Goal: Information Seeking & Learning: Check status

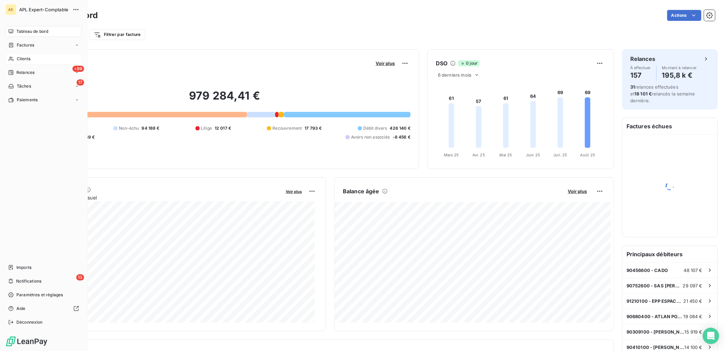
click at [27, 59] on span "Clients" at bounding box center [24, 59] width 14 height 6
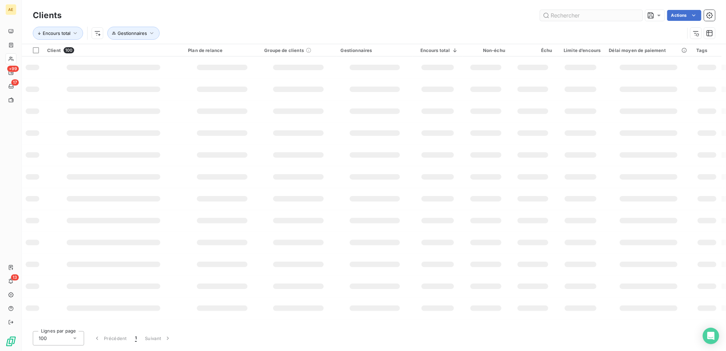
click at [566, 18] on input "text" at bounding box center [591, 15] width 103 height 11
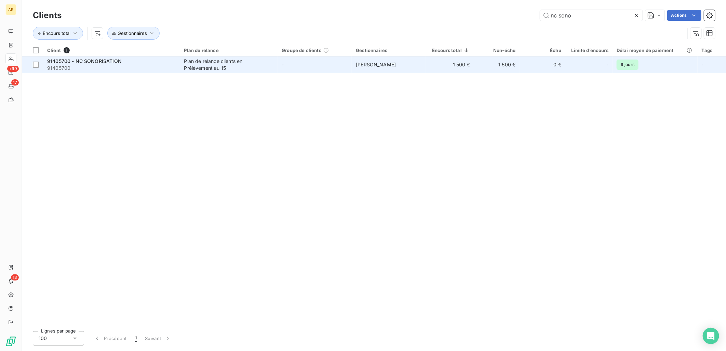
type input "nc sono"
click at [275, 66] on td "Plan de relance clients en Prélèvement au 15" at bounding box center [229, 64] width 98 height 16
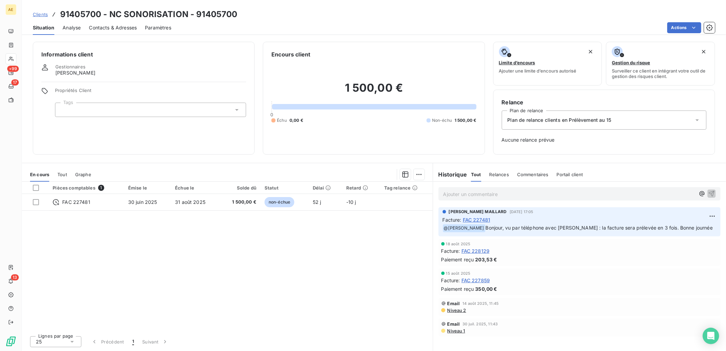
click at [43, 16] on span "Clients" at bounding box center [40, 14] width 15 height 5
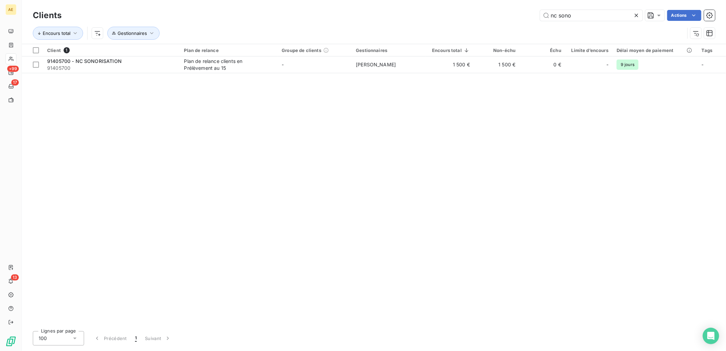
drag, startPoint x: 576, startPoint y: 16, endPoint x: 406, endPoint y: 33, distance: 170.7
click at [418, 30] on div "Clients nc sono Actions Encours total Gestionnaires" at bounding box center [374, 26] width 682 height 36
type input "cicma"
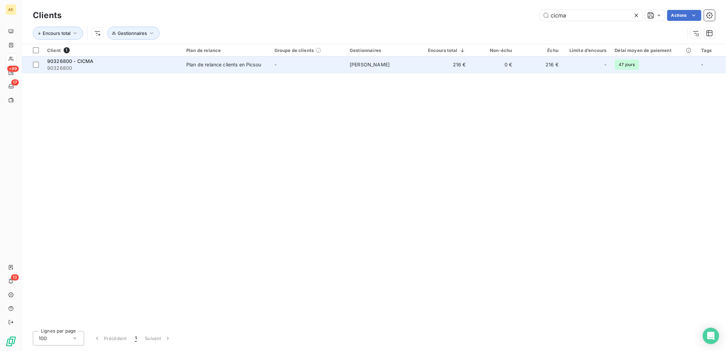
click at [59, 65] on span "90326800" at bounding box center [112, 68] width 131 height 7
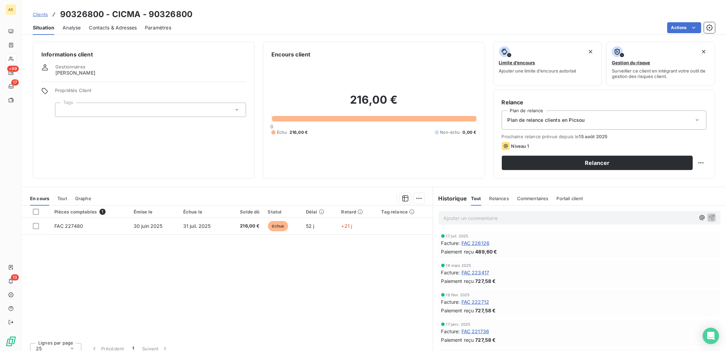
click at [470, 241] on span "FAC 226126" at bounding box center [475, 242] width 28 height 7
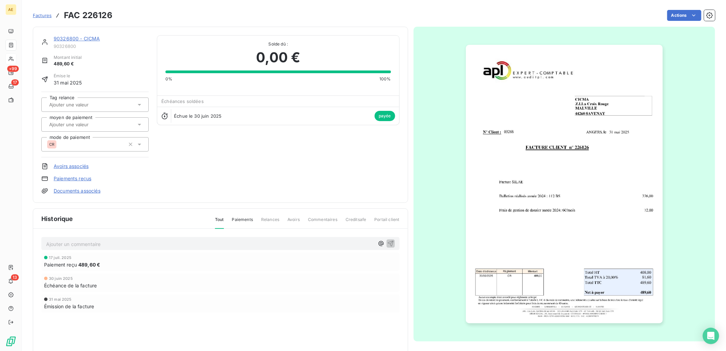
click at [87, 39] on link "90326800 - CICMA" at bounding box center [77, 39] width 46 height 6
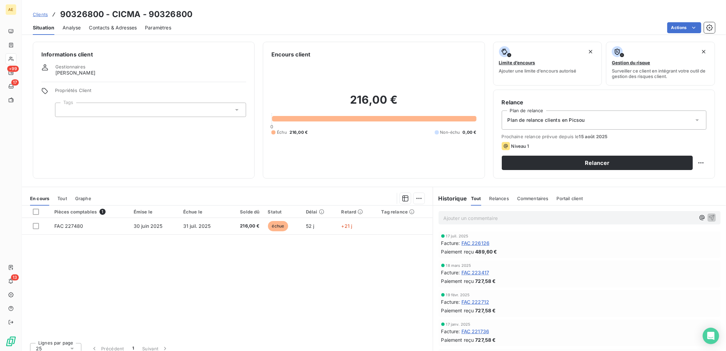
click at [41, 16] on span "Clients" at bounding box center [40, 14] width 15 height 5
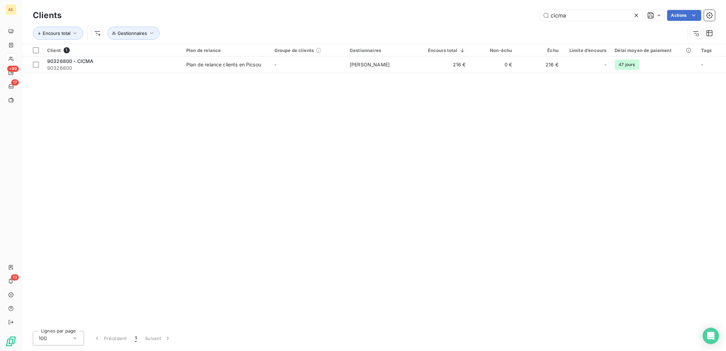
drag, startPoint x: 604, startPoint y: 14, endPoint x: 526, endPoint y: 14, distance: 77.6
click at [527, 14] on div "cicma Actions" at bounding box center [392, 15] width 645 height 11
type input "CHEZ MARY"
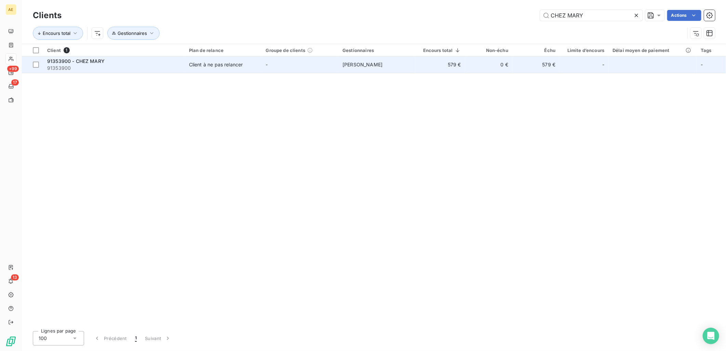
click at [234, 64] on div "Client à ne pas relancer" at bounding box center [216, 64] width 54 height 7
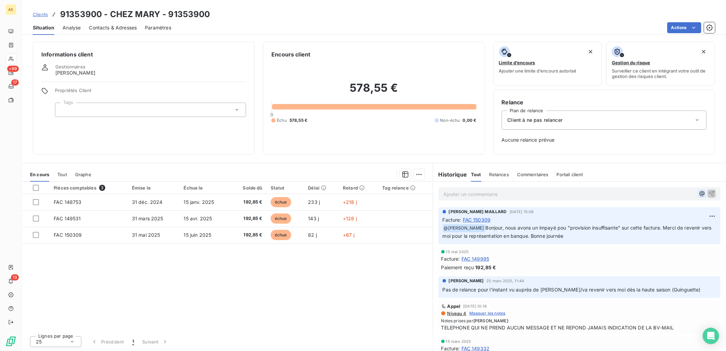
click at [699, 195] on icon "button" at bounding box center [702, 193] width 7 height 7
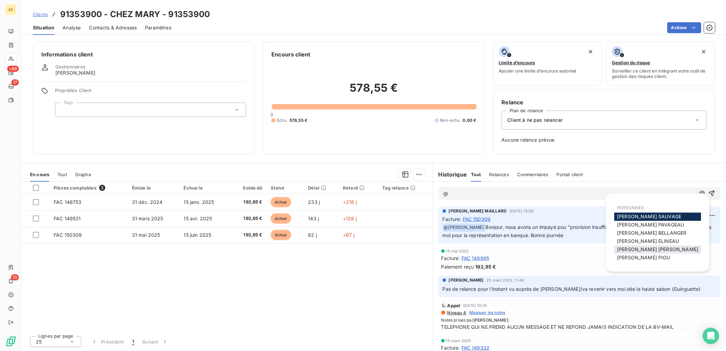
click at [650, 248] on span "[PERSON_NAME]" at bounding box center [657, 249] width 81 height 6
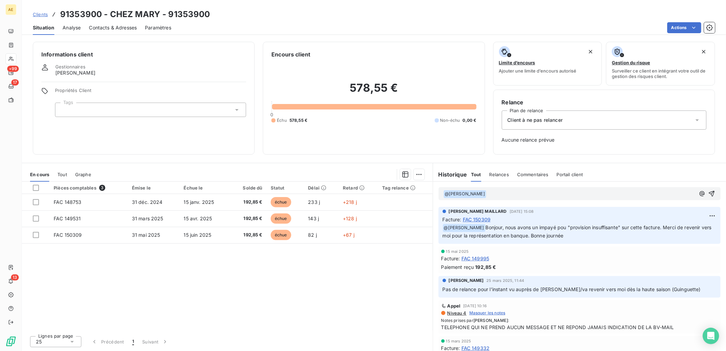
click at [504, 192] on p "﻿ @ [PERSON_NAME] ﻿ ﻿" at bounding box center [569, 194] width 252 height 8
click at [105, 25] on span "Contacts & Adresses" at bounding box center [113, 27] width 48 height 7
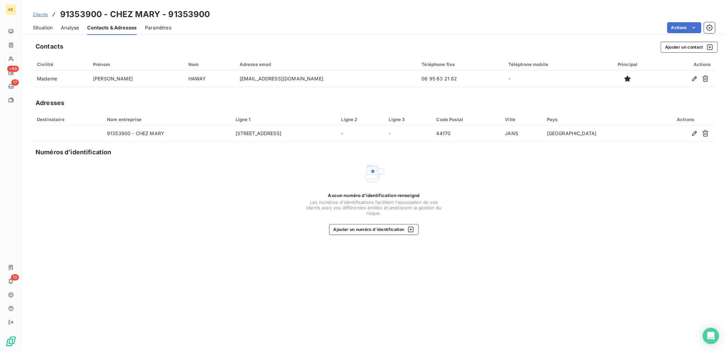
click at [47, 27] on span "Situation" at bounding box center [43, 27] width 20 height 7
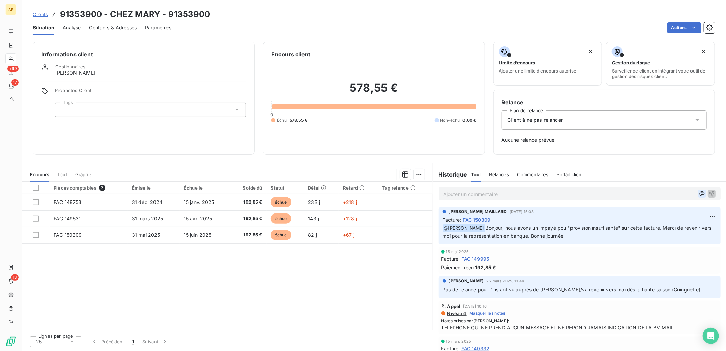
click at [699, 193] on icon "button" at bounding box center [702, 193] width 7 height 7
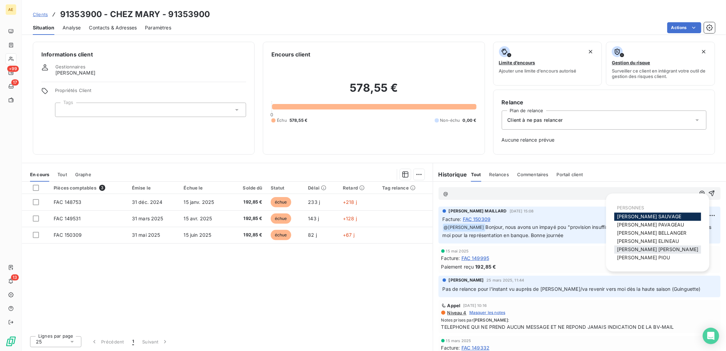
click at [636, 248] on span "[PERSON_NAME]" at bounding box center [657, 249] width 81 height 6
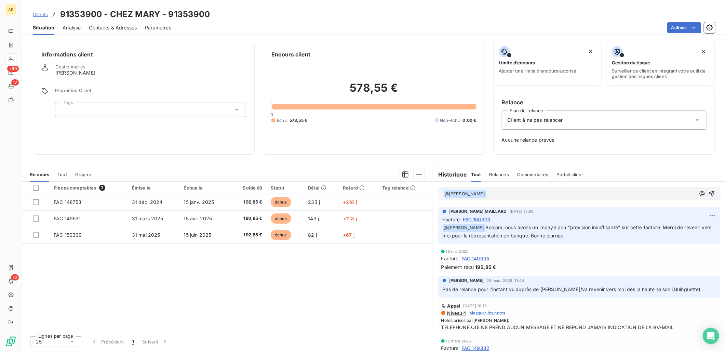
click at [500, 192] on p "﻿ @ [PERSON_NAME] ﻿ ﻿" at bounding box center [569, 194] width 252 height 8
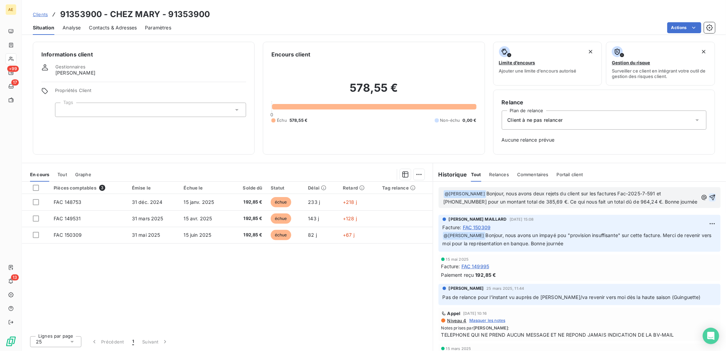
click at [709, 194] on icon "button" at bounding box center [712, 197] width 7 height 7
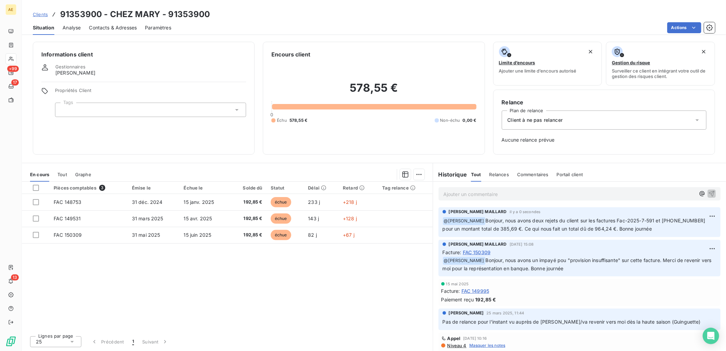
click at [42, 14] on span "Clients" at bounding box center [40, 14] width 15 height 5
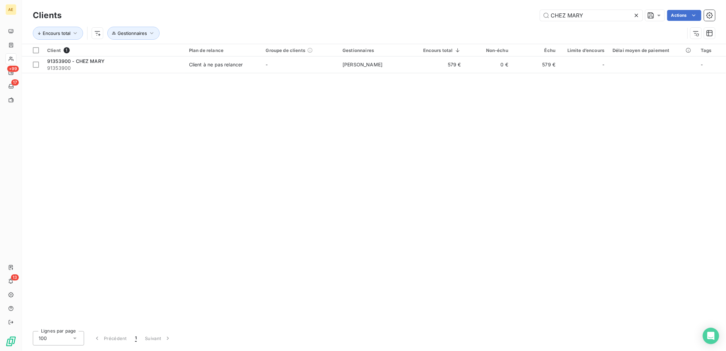
drag, startPoint x: 600, startPoint y: 16, endPoint x: 431, endPoint y: 26, distance: 169.5
click at [435, 24] on div "Clients CHEZ MARY Actions Encours total Gestionnaires" at bounding box center [374, 26] width 682 height 36
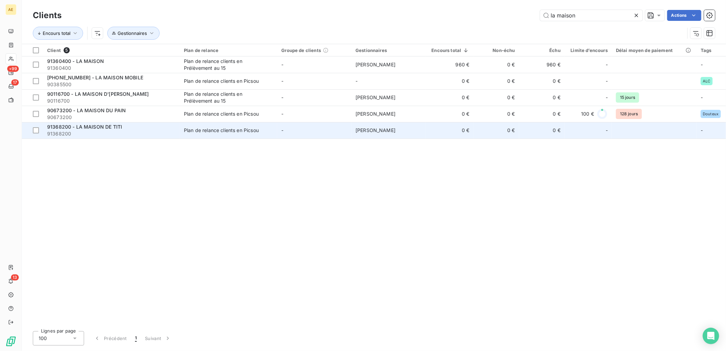
type input "la maison"
click at [152, 132] on span "91368200" at bounding box center [111, 133] width 129 height 7
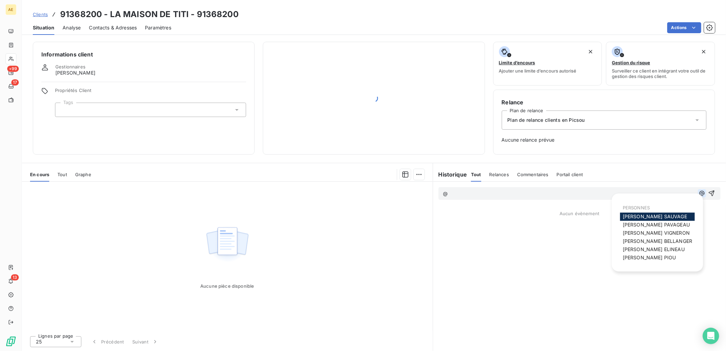
click at [699, 192] on icon "button" at bounding box center [702, 193] width 7 height 7
click at [651, 235] on span "[PERSON_NAME]" at bounding box center [656, 233] width 67 height 6
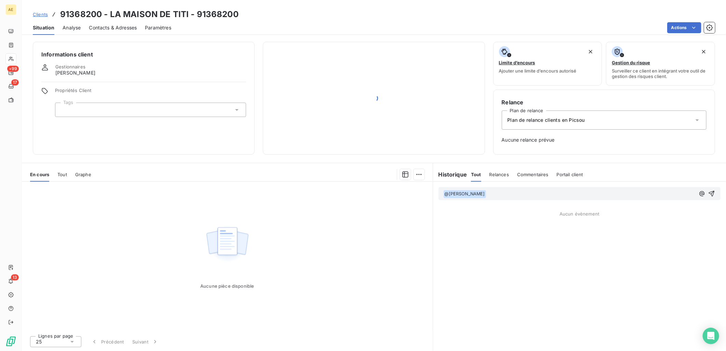
click at [518, 194] on p "﻿ @ [PERSON_NAME] ﻿ ﻿" at bounding box center [569, 194] width 252 height 8
click at [585, 193] on span "Bonjour, nous avons un impayé sur la facrure Fac-2025-8-876 pour un montant de …" at bounding box center [569, 197] width 252 height 14
click at [586, 193] on span "Bonjour, nous avons un impayé sur la facrure Fac-2025-8-876 pour un montant de …" at bounding box center [569, 197] width 252 height 14
click at [583, 193] on span "Bonjour, nous avons un impayé sur la facrure Fac-2025-8-876 pour un montant de …" at bounding box center [569, 197] width 252 height 14
click at [689, 193] on span "Bonjour, nous avons un impayé sur la facture Fac-2025-8-876 pour un montant de …" at bounding box center [569, 197] width 252 height 14
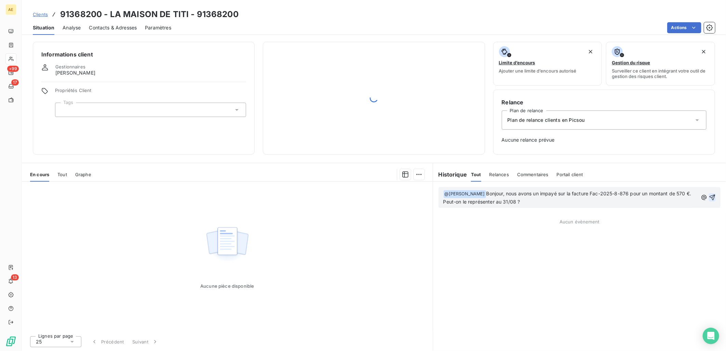
click at [715, 198] on icon "button" at bounding box center [712, 197] width 7 height 7
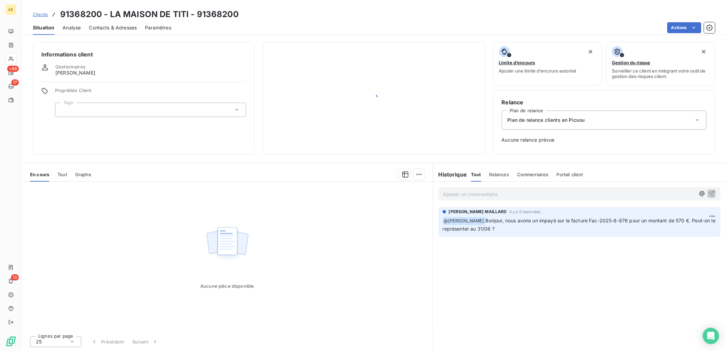
click at [39, 15] on span "Clients" at bounding box center [40, 14] width 15 height 5
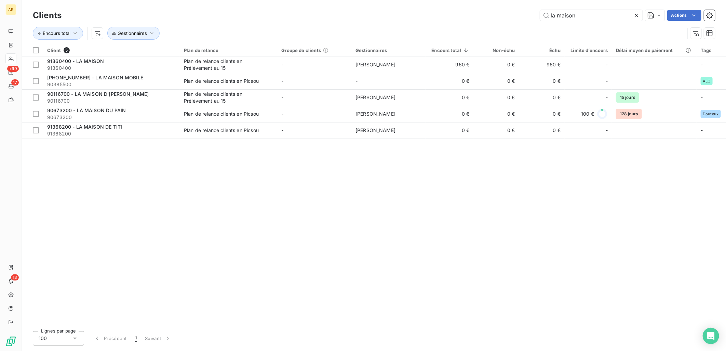
drag, startPoint x: 591, startPoint y: 14, endPoint x: 371, endPoint y: 14, distance: 220.4
click at [371, 14] on div "la maison Actions" at bounding box center [392, 15] width 645 height 11
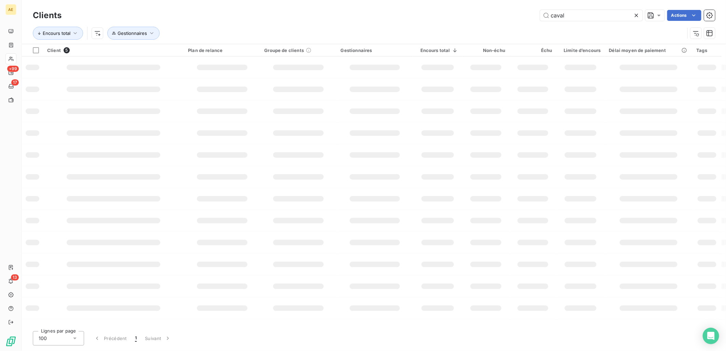
type input "caval"
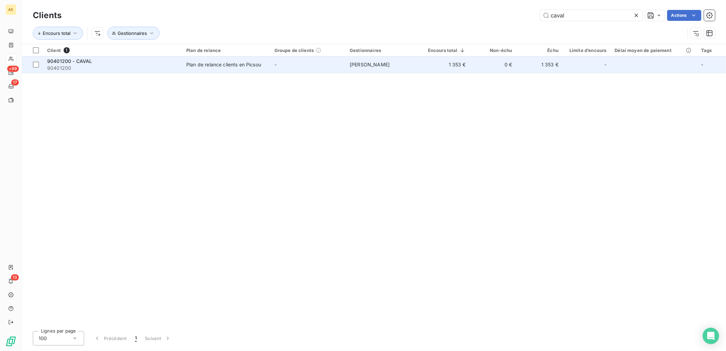
click at [248, 65] on div "Plan de relance clients en Picsou" at bounding box center [223, 64] width 75 height 7
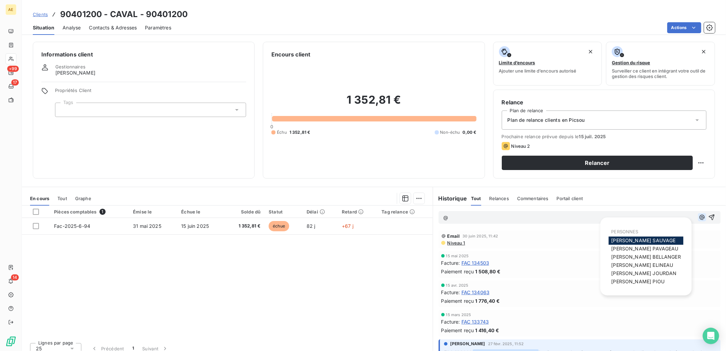
click at [699, 218] on icon "button" at bounding box center [701, 217] width 5 height 5
click at [634, 275] on span "[PERSON_NAME]" at bounding box center [643, 273] width 65 height 6
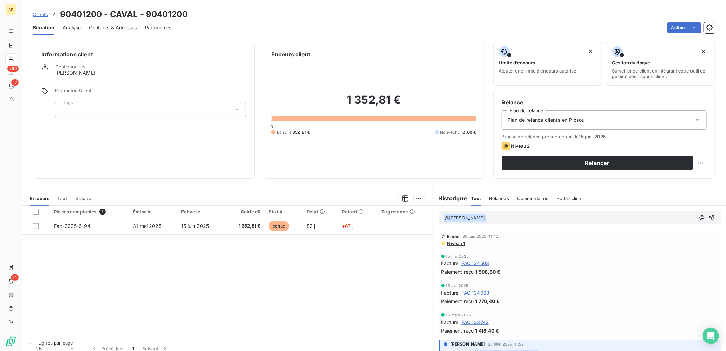
click at [492, 218] on p "﻿ @ [PERSON_NAME] ﻿ ﻿" at bounding box center [569, 218] width 252 height 8
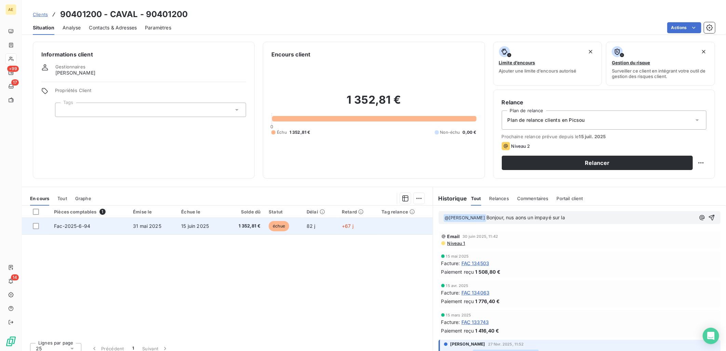
click at [149, 220] on td "31 mai 2025" at bounding box center [153, 226] width 48 height 16
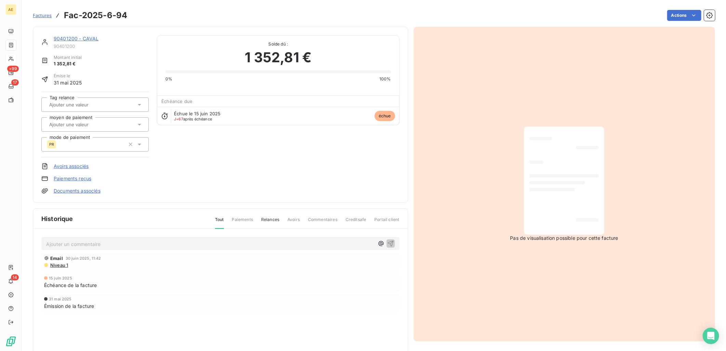
click at [83, 179] on link "Paiements reçus" at bounding box center [73, 178] width 38 height 7
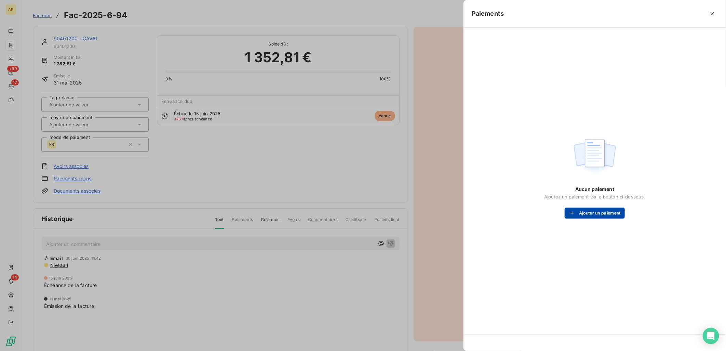
click at [587, 215] on button "Ajouter un paiement" at bounding box center [595, 212] width 60 height 11
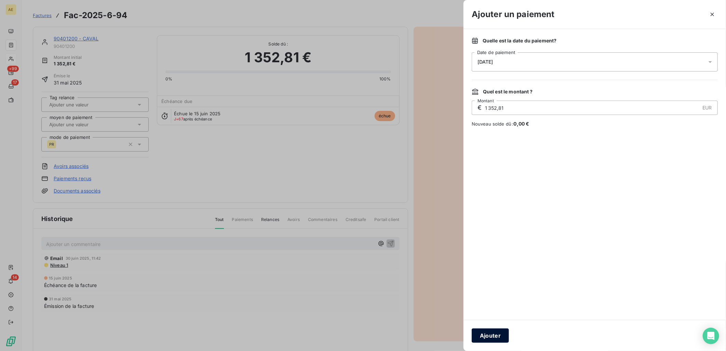
click at [499, 338] on button "Ajouter" at bounding box center [490, 335] width 37 height 14
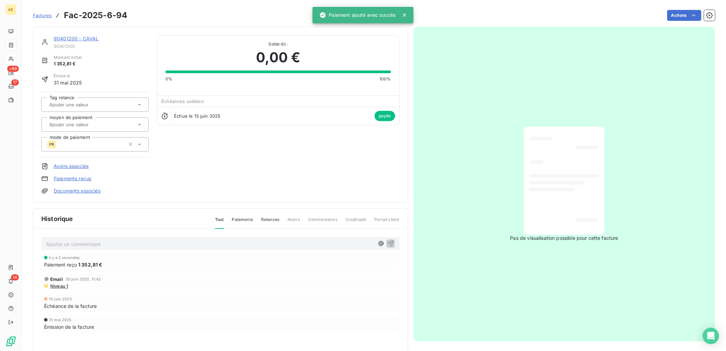
click at [66, 38] on link "90401200 - CAVAL" at bounding box center [76, 39] width 45 height 6
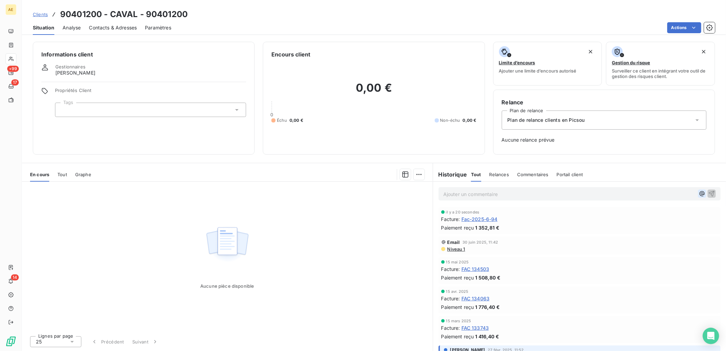
click at [699, 195] on icon "button" at bounding box center [702, 193] width 7 height 7
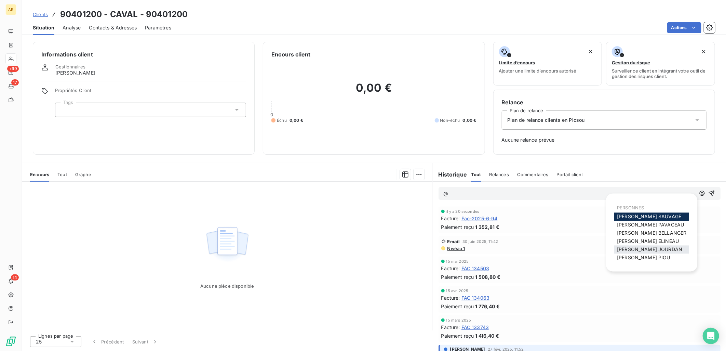
click at [645, 250] on span "[PERSON_NAME]" at bounding box center [649, 249] width 65 height 6
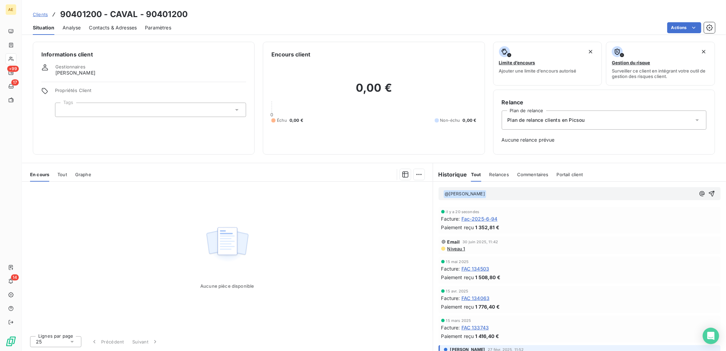
click at [507, 192] on p "﻿ @ [PERSON_NAME] ﻿ ﻿" at bounding box center [569, 194] width 252 height 8
click at [561, 191] on p "﻿ @ [PERSON_NAME] ﻿ Bonjour, nous avons un impayé" at bounding box center [569, 194] width 252 height 8
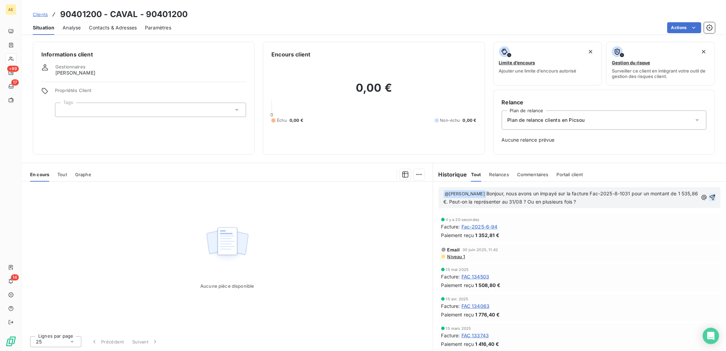
click at [709, 197] on icon "button" at bounding box center [712, 197] width 6 height 6
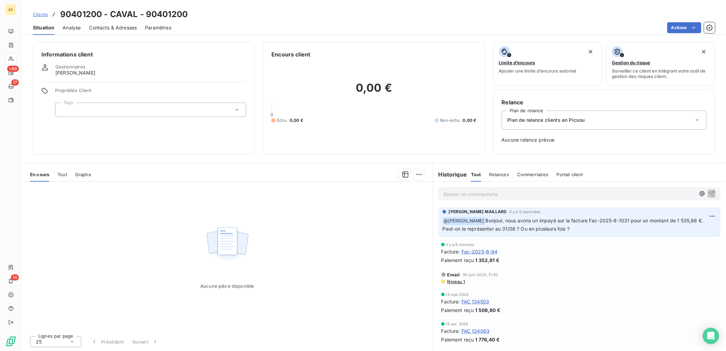
click at [43, 16] on span "Clients" at bounding box center [40, 14] width 15 height 5
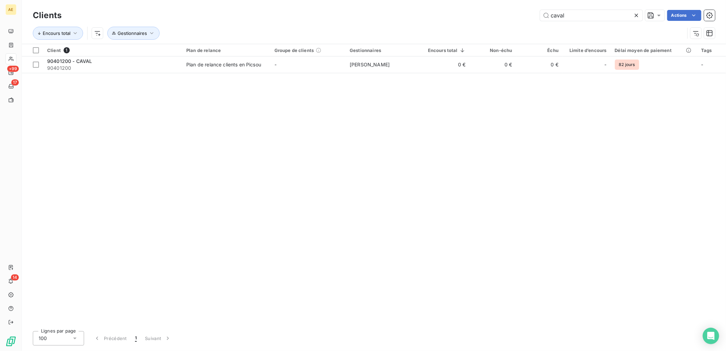
drag, startPoint x: 578, startPoint y: 19, endPoint x: 473, endPoint y: 21, distance: 104.9
click at [473, 21] on div "caval Actions" at bounding box center [392, 15] width 645 height 11
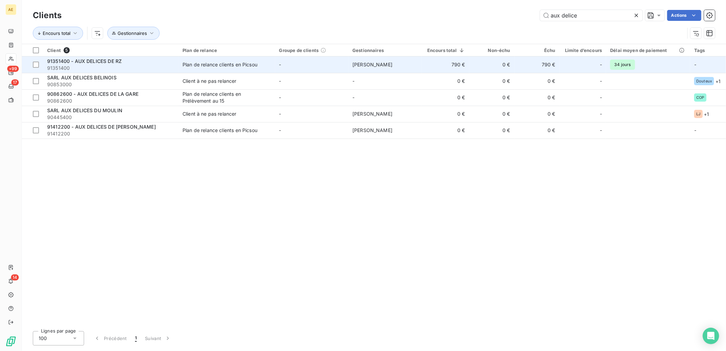
type input "aux delice"
click at [152, 66] on span "91351400" at bounding box center [110, 68] width 127 height 7
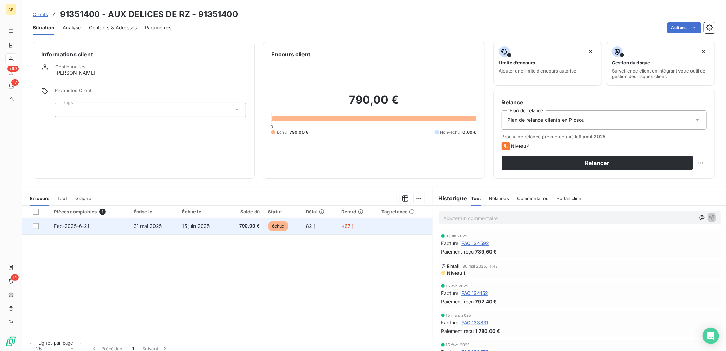
click at [160, 228] on span "31 mai 2025" at bounding box center [148, 226] width 28 height 6
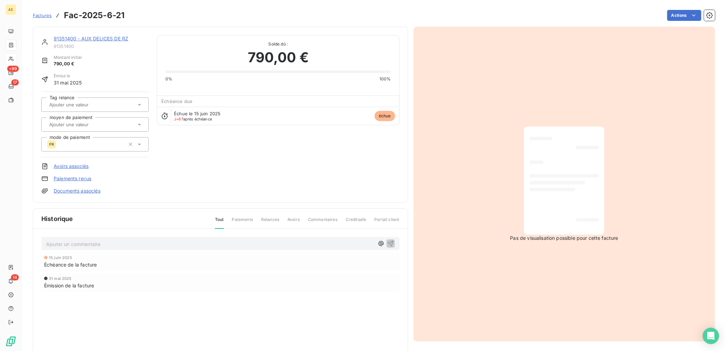
click at [86, 178] on link "Paiements reçus" at bounding box center [73, 178] width 38 height 7
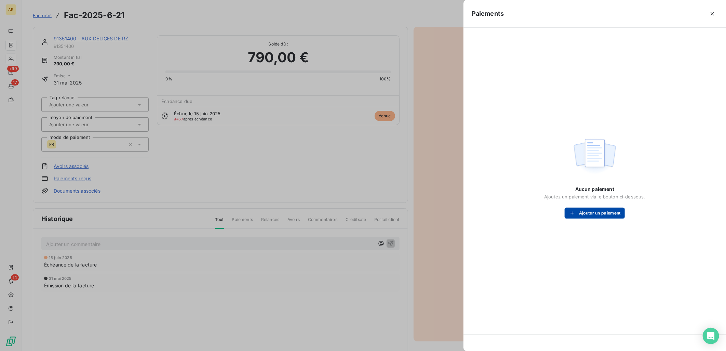
click at [600, 216] on button "Ajouter un paiement" at bounding box center [595, 212] width 60 height 11
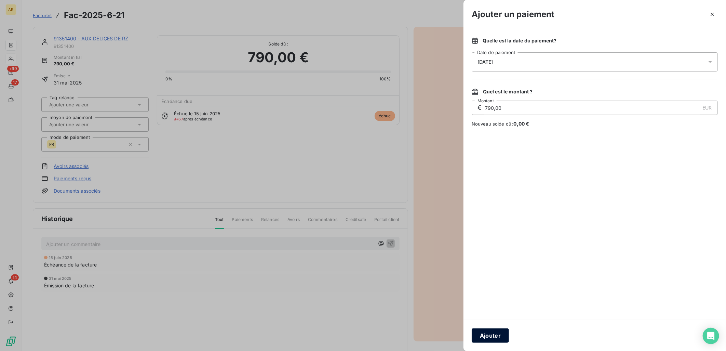
click at [503, 334] on button "Ajouter" at bounding box center [490, 335] width 37 height 14
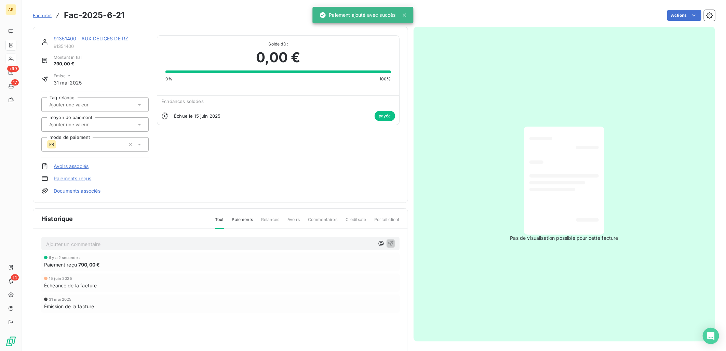
click at [80, 40] on link "91351400 - AUX DELICES DE RZ" at bounding box center [91, 39] width 75 height 6
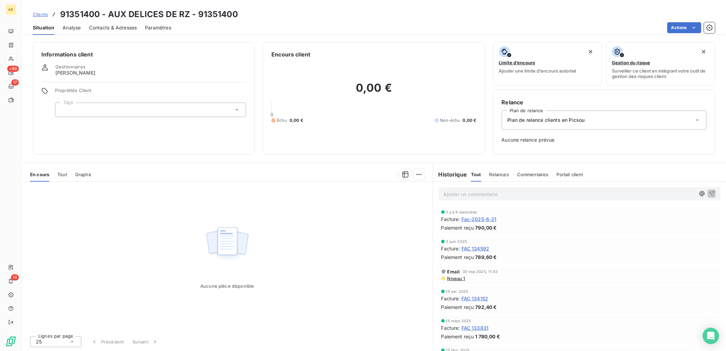
click at [640, 197] on p "Ajouter un commentaire ﻿" at bounding box center [569, 194] width 252 height 9
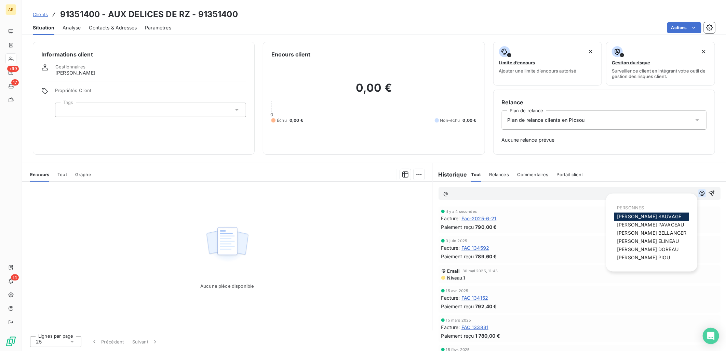
click at [699, 194] on icon "button" at bounding box center [702, 193] width 7 height 7
click at [644, 251] on span "[PERSON_NAME]" at bounding box center [648, 249] width 62 height 6
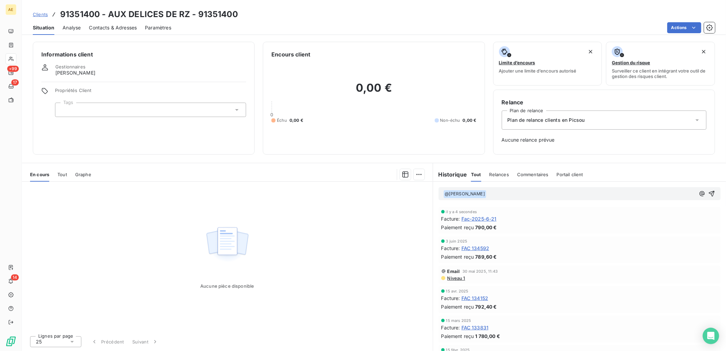
click at [496, 192] on p "﻿ @ [PERSON_NAME] ﻿ ﻿" at bounding box center [569, 194] width 252 height 8
click at [494, 192] on p "﻿ @ [PERSON_NAME] ﻿ ﻿" at bounding box center [569, 194] width 252 height 8
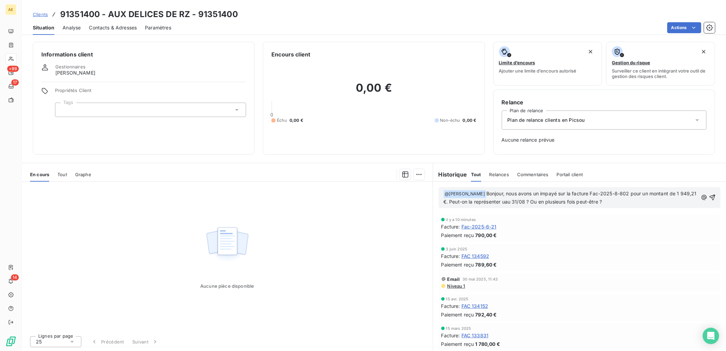
click at [521, 201] on span "Bonjour, nous avons un impayé sur la facture Fac-2025-8-802 pour un montant de …" at bounding box center [570, 197] width 255 height 14
click at [709, 196] on icon "button" at bounding box center [712, 197] width 7 height 7
